Goal: Information Seeking & Learning: Learn about a topic

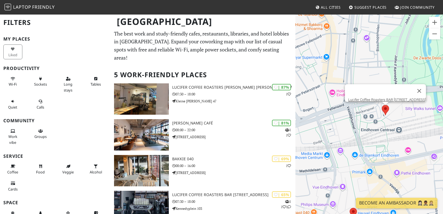
click at [381, 105] on area at bounding box center [381, 105] width 0 height 0
click at [385, 97] on link "Lucifer Coffee Roasters BAR [STREET_ADDRESS]" at bounding box center [387, 99] width 78 height 4
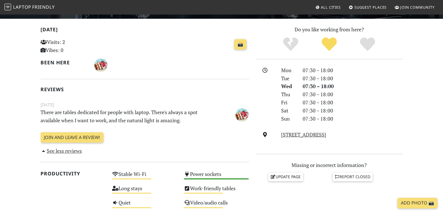
scroll to position [112, 0]
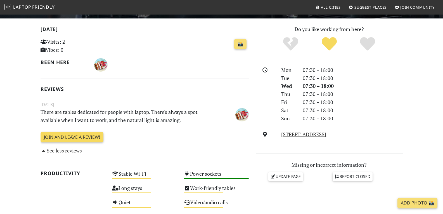
click at [78, 133] on link "Join and leave a review!" at bounding box center [71, 137] width 63 height 11
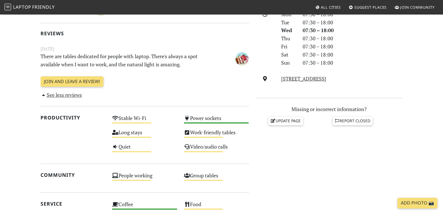
scroll to position [168, 0]
click at [142, 120] on div "Stable Wi-Fi Medium" at bounding box center [145, 120] width 72 height 14
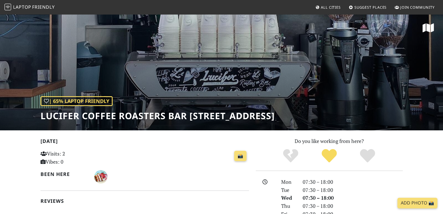
scroll to position [168, 0]
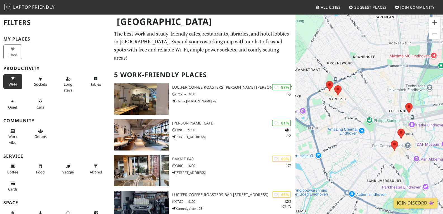
click at [11, 83] on span "Wi-Fi" at bounding box center [13, 84] width 8 height 5
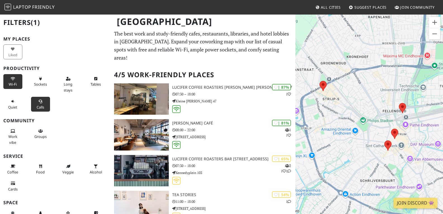
click at [40, 103] on button "Calls" at bounding box center [40, 104] width 19 height 15
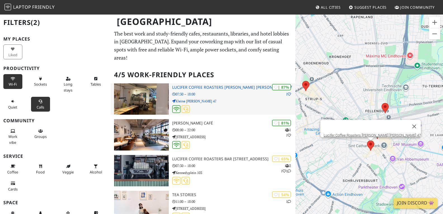
click at [200, 96] on div "| 87% 1 Lucifer Coffee Roasters BAR kleine berg 47 07:30 – 18:00 Kleine Berg 47" at bounding box center [233, 98] width 123 height 31
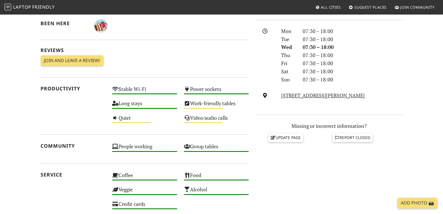
scroll to position [140, 0]
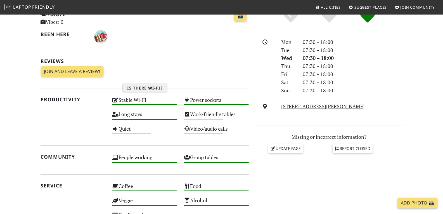
click at [145, 100] on div "Stable Wi-Fi High" at bounding box center [145, 102] width 72 height 14
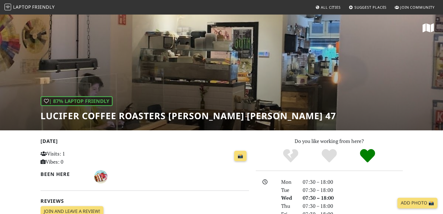
click at [329, 8] on span "All Cities" at bounding box center [331, 7] width 20 height 5
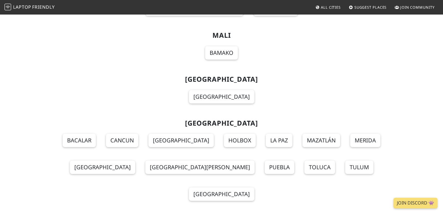
scroll to position [3797, 0]
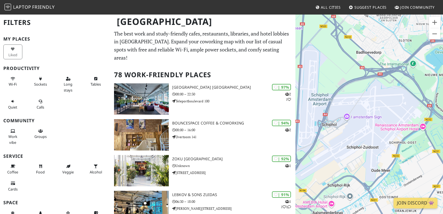
click at [346, 128] on div at bounding box center [368, 121] width 147 height 214
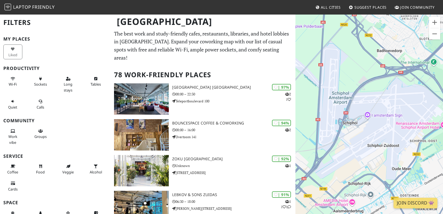
drag, startPoint x: 346, startPoint y: 128, endPoint x: 367, endPoint y: 126, distance: 21.6
click at [367, 126] on div at bounding box center [368, 121] width 147 height 214
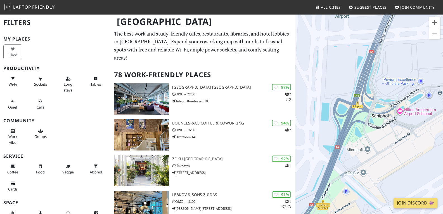
drag, startPoint x: 335, startPoint y: 124, endPoint x: 424, endPoint y: 121, distance: 88.5
click at [424, 121] on div at bounding box center [368, 121] width 147 height 214
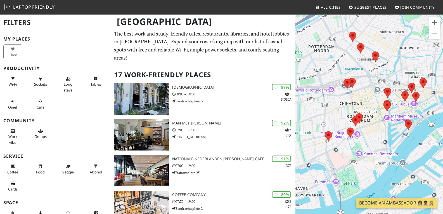
drag, startPoint x: 331, startPoint y: 89, endPoint x: 337, endPoint y: 57, distance: 32.1
click at [337, 57] on div at bounding box center [368, 121] width 147 height 214
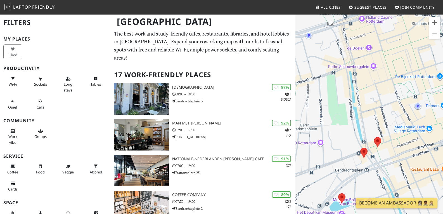
drag, startPoint x: 336, startPoint y: 72, endPoint x: 366, endPoint y: 119, distance: 55.5
click at [366, 119] on div at bounding box center [368, 121] width 147 height 214
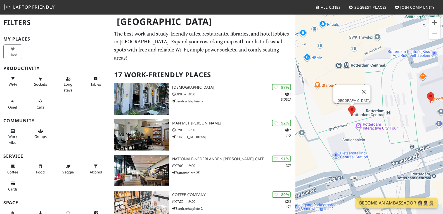
click at [348, 106] on area at bounding box center [348, 106] width 0 height 0
click at [351, 98] on link "Rotterdam central station" at bounding box center [353, 100] width 34 height 4
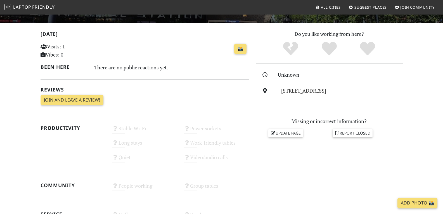
scroll to position [112, 0]
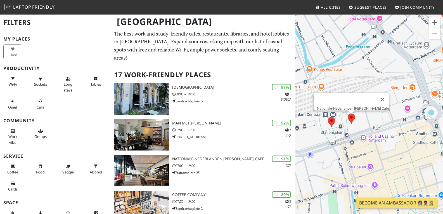
click at [347, 113] on area at bounding box center [347, 113] width 0 height 0
click at [348, 106] on link "Nationale-Nederlanden [PERSON_NAME] Café" at bounding box center [353, 108] width 72 height 4
